Goal: Book appointment/travel/reservation

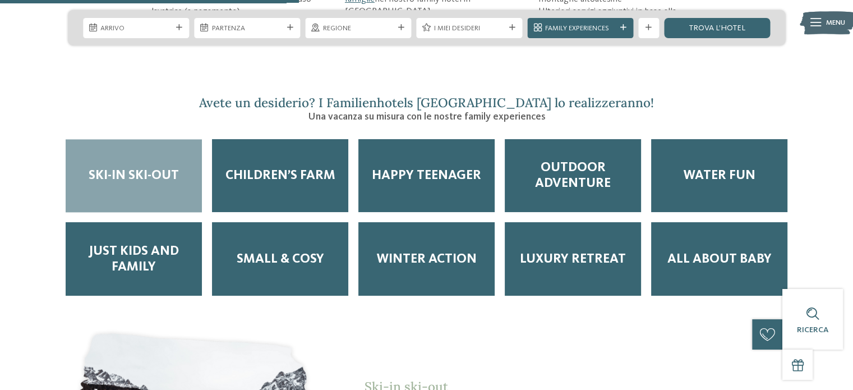
scroll to position [1626, 0]
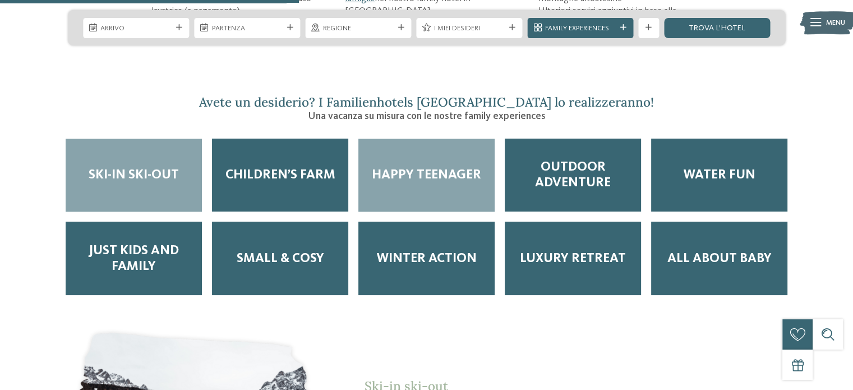
click at [410, 167] on span "Happy teenager" at bounding box center [426, 175] width 109 height 16
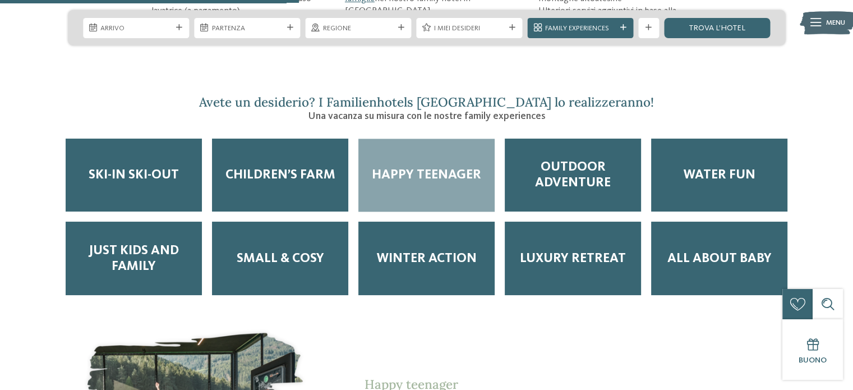
click at [444, 141] on div "Happy teenager" at bounding box center [426, 174] width 136 height 73
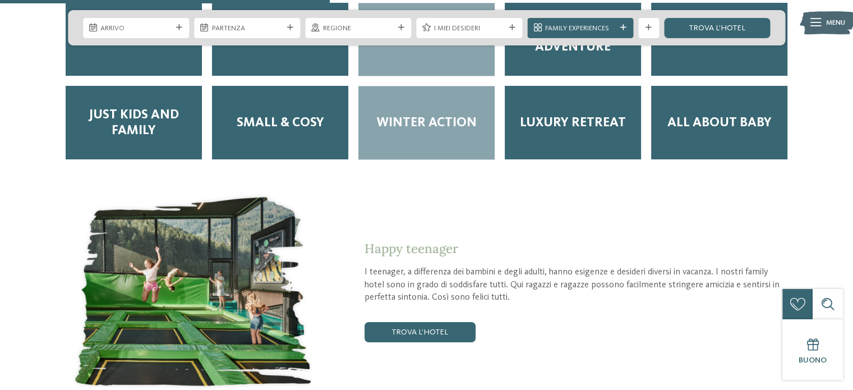
scroll to position [1794, 0]
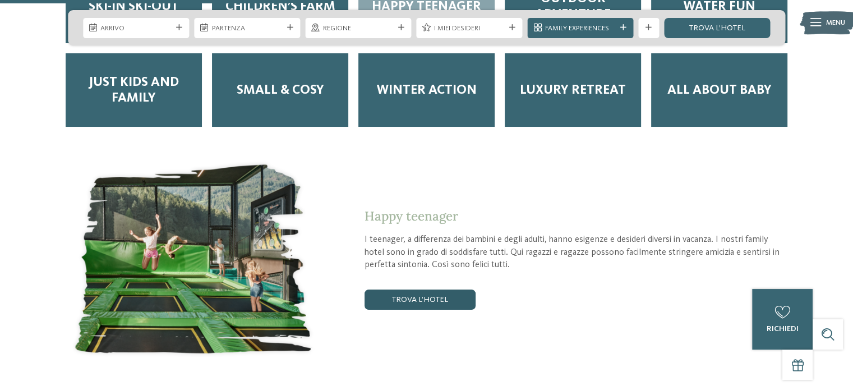
click at [430, 289] on link "trova l’hotel" at bounding box center [419, 299] width 111 height 20
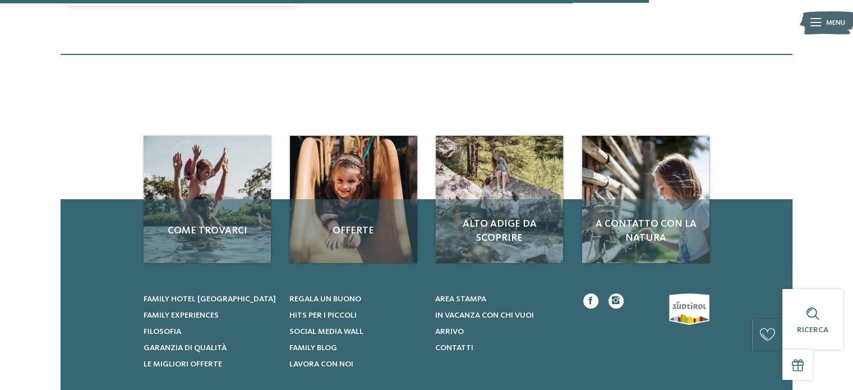
scroll to position [1053, 0]
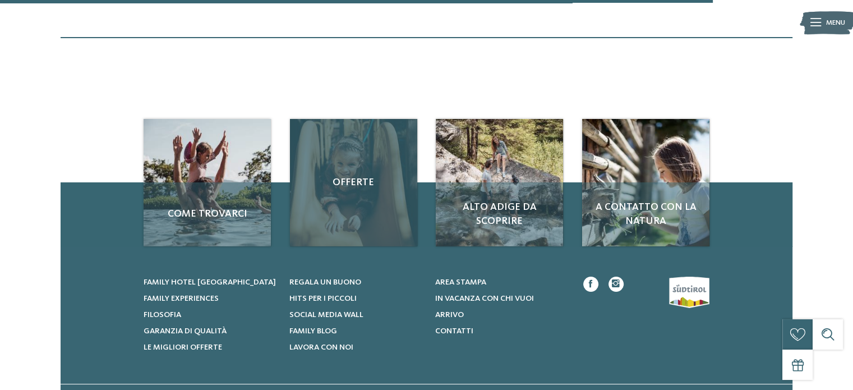
click at [352, 188] on span "Offerte" at bounding box center [353, 182] width 107 height 14
